Goal: Transaction & Acquisition: Purchase product/service

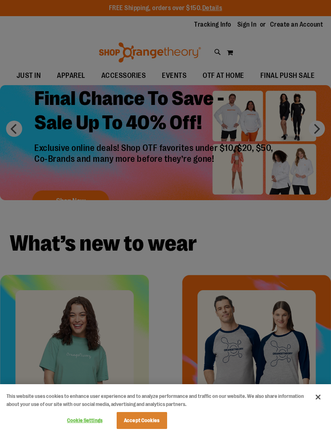
click at [161, 426] on button "Accept Cookies" at bounding box center [142, 420] width 50 height 17
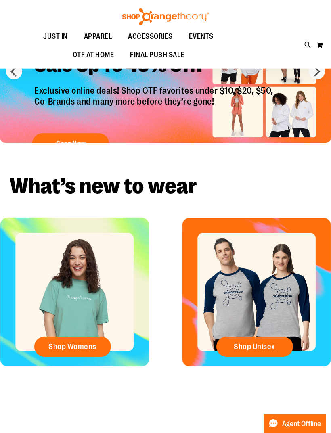
scroll to position [43, 0]
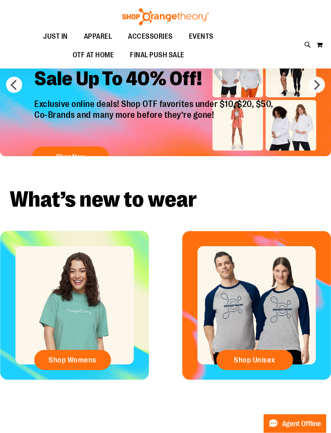
click at [79, 361] on span "Shop Womens" at bounding box center [72, 360] width 48 height 9
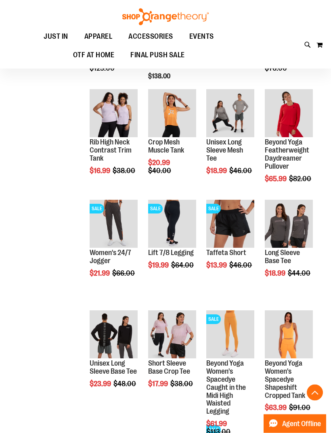
scroll to position [292, 0]
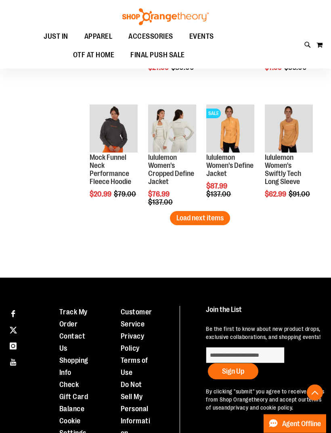
scroll to position [936, 0]
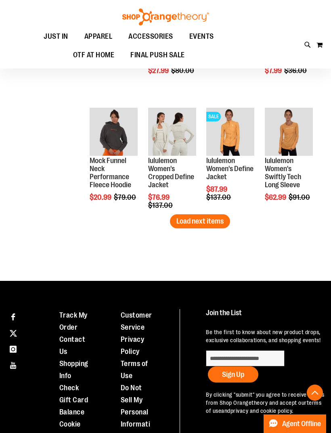
click at [221, 216] on button "Load next items" at bounding box center [200, 221] width 60 height 14
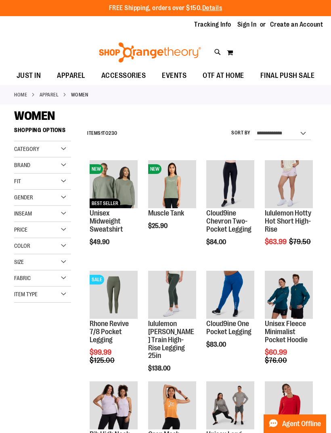
click at [123, 225] on link "Unisex Midweight Sweatshirt" at bounding box center [106, 221] width 33 height 24
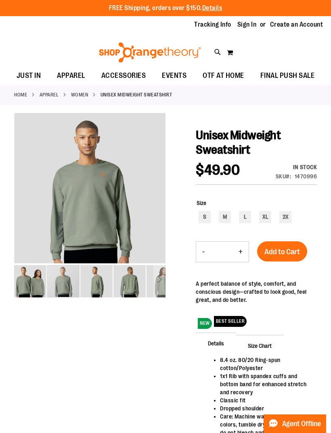
click at [65, 286] on img "image 2 of 5" at bounding box center [63, 281] width 32 height 32
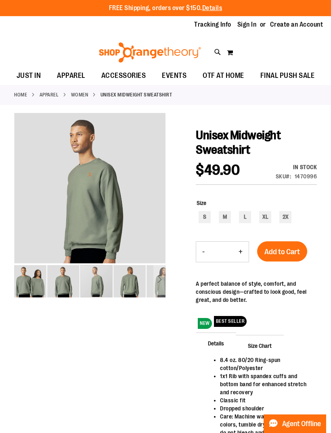
click at [98, 286] on img "image 3 of 5" at bounding box center [96, 281] width 32 height 32
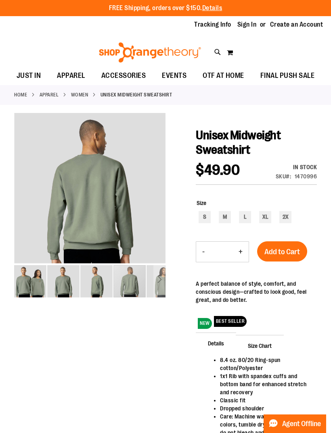
click at [124, 288] on div "carousel" at bounding box center [129, 281] width 32 height 32
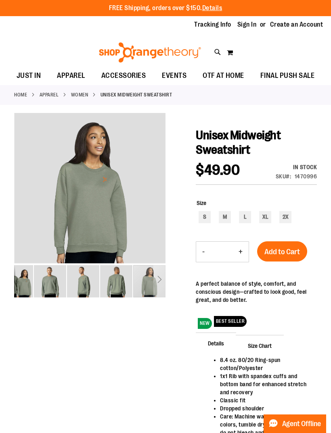
click at [148, 293] on div "carousel" at bounding box center [149, 281] width 32 height 32
click at [164, 279] on div "carousel" at bounding box center [149, 281] width 32 height 32
click at [164, 274] on div "carousel" at bounding box center [149, 281] width 32 height 32
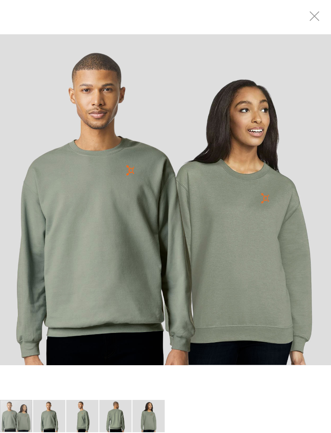
click at [24, 417] on img "image 1 of 5" at bounding box center [16, 416] width 32 height 32
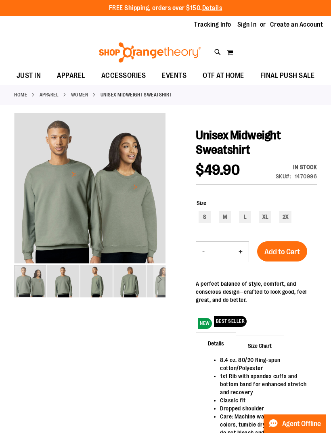
click at [313, 16] on div "FREE Shipping, orders over $150. Details To order the Spring Dri Tri event bund…" at bounding box center [165, 8] width 331 height 16
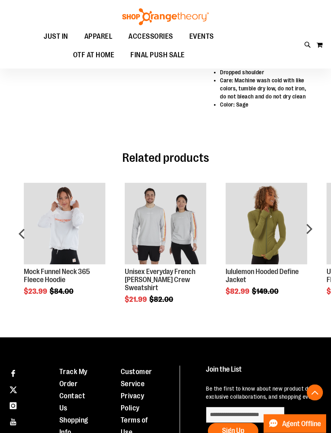
scroll to position [336, 0]
click at [79, 248] on img "Product Page Link" at bounding box center [65, 224] width 82 height 82
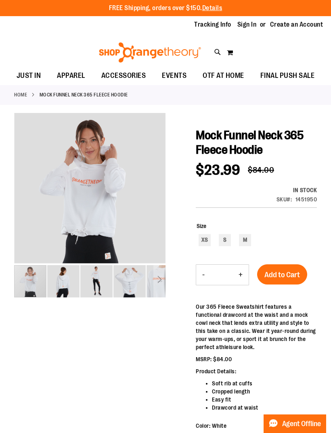
click at [66, 287] on img "image 2 of 5" at bounding box center [63, 281] width 32 height 32
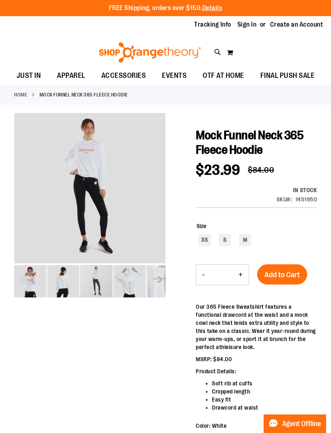
click at [104, 286] on img "image 3 of 5" at bounding box center [96, 281] width 32 height 32
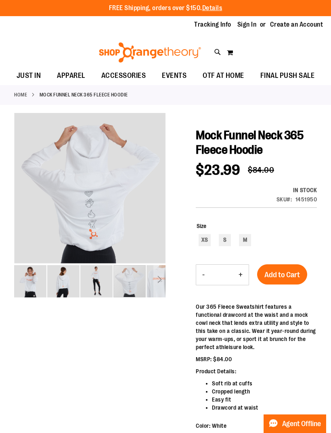
click at [134, 286] on img "image 4 of 5" at bounding box center [129, 281] width 32 height 32
click at [154, 282] on div "Next" at bounding box center [159, 281] width 12 height 12
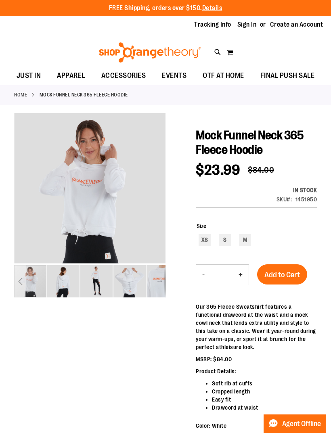
click at [27, 286] on img "image 1 of 5" at bounding box center [30, 281] width 32 height 32
click at [316, 9] on div "FREE Shipping, orders over $150. Details To order the Spring Dri Tri event bund…" at bounding box center [165, 8] width 331 height 16
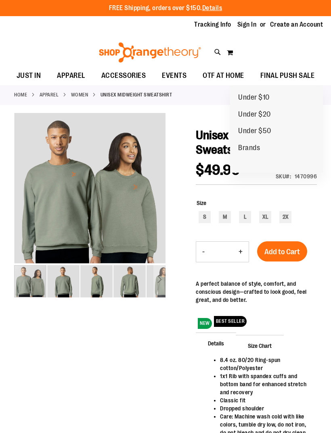
click at [300, 73] on span "FINAL PUSH SALE" at bounding box center [287, 76] width 54 height 18
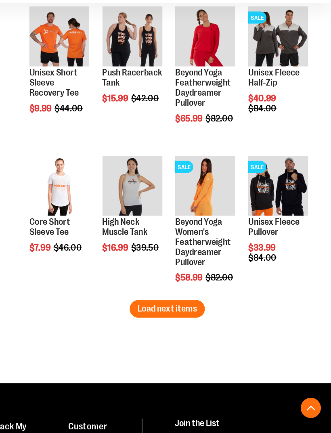
scroll to position [926, 0]
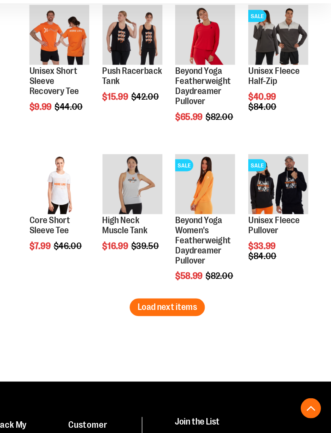
click at [176, 307] on span "Load next items" at bounding box center [199, 311] width 47 height 8
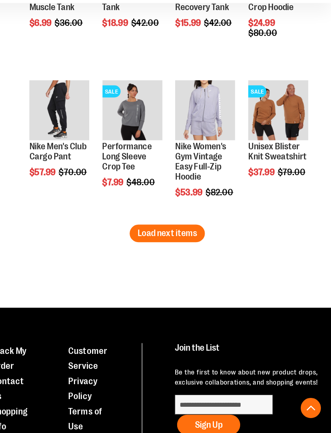
scroll to position [1348, 0]
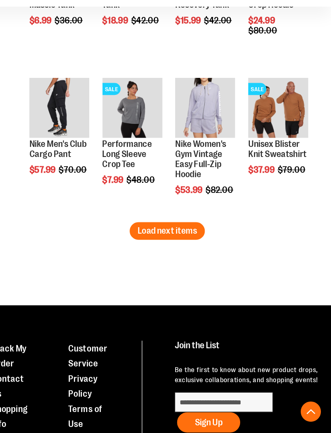
click at [176, 244] on span "Load next items" at bounding box center [199, 248] width 47 height 8
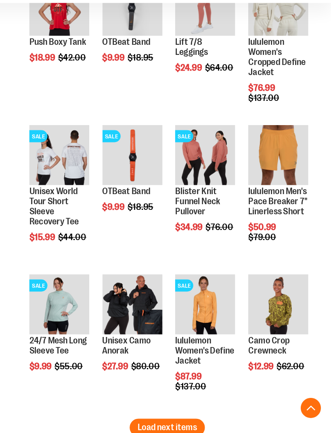
scroll to position [1546, 0]
